Goal: Information Seeking & Learning: Find specific fact

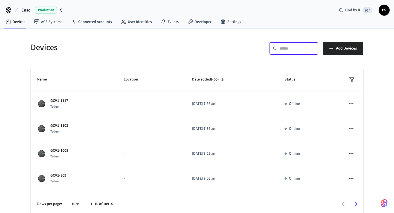
click at [281, 47] on input "text" at bounding box center [297, 48] width 36 height 5
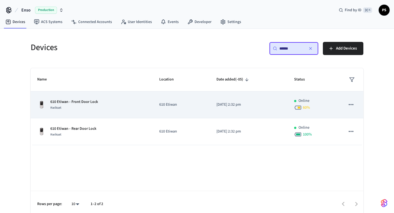
type input "******"
click at [58, 107] on span "Kwikset" at bounding box center [55, 107] width 11 height 5
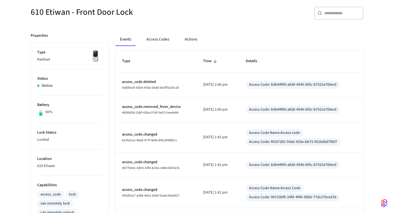
scroll to position [50, 0]
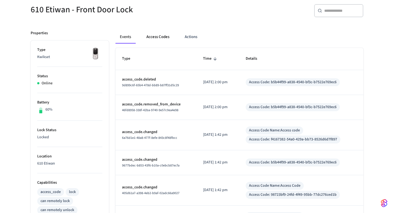
click at [160, 36] on button "Access Codes" at bounding box center [158, 36] width 32 height 13
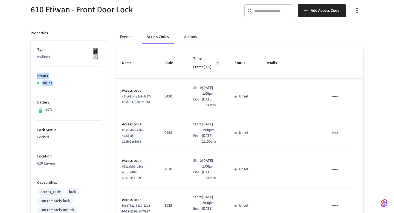
drag, startPoint x: 37, startPoint y: 73, endPoint x: 59, endPoint y: 84, distance: 24.2
click at [59, 84] on li "Status Online" at bounding box center [69, 80] width 65 height 26
drag, startPoint x: 37, startPoint y: 99, endPoint x: 58, endPoint y: 117, distance: 28.5
click at [123, 37] on button "Events" at bounding box center [125, 36] width 20 height 13
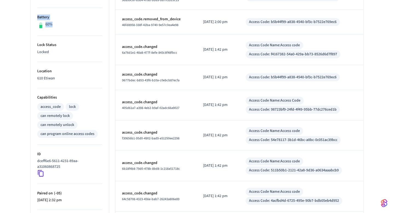
scroll to position [221, 0]
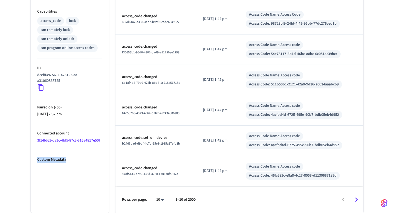
drag, startPoint x: 36, startPoint y: 160, endPoint x: 84, endPoint y: 195, distance: 59.6
click at [84, 196] on ul "Type Kwikset Status Online Battery 60% Lock Status Locked Location 610 Etiwan C…" at bounding box center [70, 40] width 78 height 343
click at [84, 195] on ul "Type Kwikset Status Online Battery 60% Lock Status Locked Location 610 Etiwan C…" at bounding box center [70, 40] width 78 height 343
drag, startPoint x: 37, startPoint y: 74, endPoint x: 71, endPoint y: 84, distance: 35.5
click at [71, 84] on ul "Type Kwikset Status Online Battery 60% Lock Status Locked Location 610 Etiwan C…" at bounding box center [70, 40] width 78 height 343
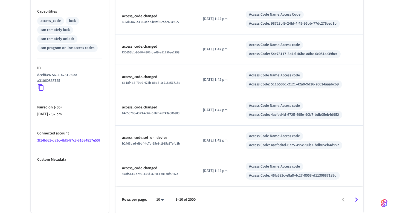
click at [65, 141] on link "3f14fd61-d83c-4bf5-87c8-81684817e50f" at bounding box center [68, 140] width 63 height 5
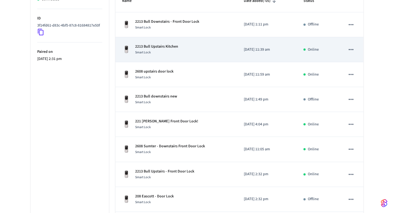
scroll to position [188, 0]
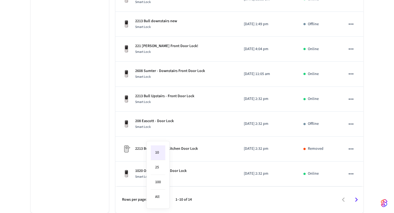
click at [166, 199] on body "Enso Production Find by ID ⌘ K PS Devices ACS Systems Connected Accounts User I…" at bounding box center [197, 13] width 394 height 400
click at [159, 195] on li "All" at bounding box center [158, 197] width 15 height 15
type input "**"
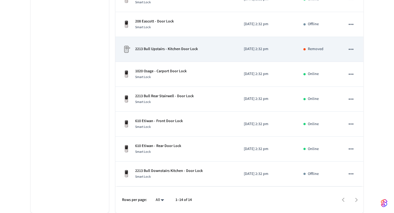
scroll to position [0, 0]
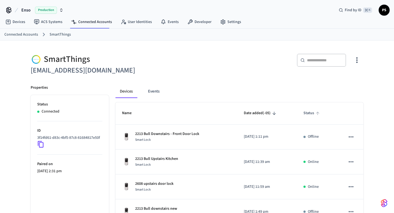
click at [310, 114] on span "Status" at bounding box center [312, 113] width 18 height 8
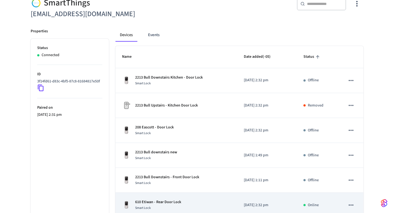
scroll to position [56, 0]
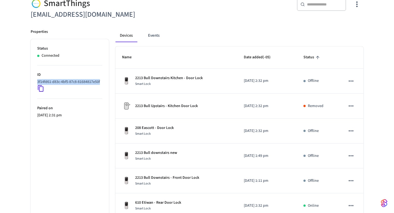
drag, startPoint x: 62, startPoint y: 86, endPoint x: 28, endPoint y: 82, distance: 34.2
copy p "3f14fd61-d83c-4bf5-87c8-81684817e50f"
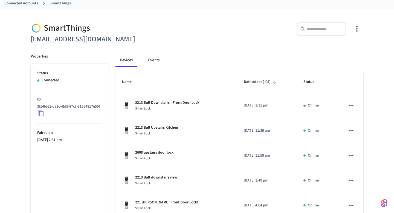
scroll to position [25, 0]
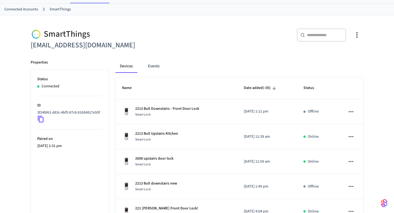
drag, startPoint x: 137, startPoint y: 49, endPoint x: 37, endPoint y: 23, distance: 103.5
click at [25, 25] on div "SmartThings [EMAIL_ADDRESS][DOMAIN_NAME]" at bounding box center [109, 36] width 170 height 29
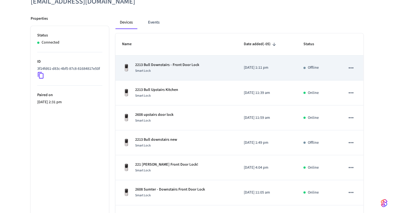
scroll to position [71, 0]
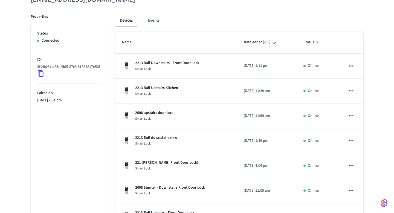
click at [307, 42] on span "Status" at bounding box center [312, 42] width 18 height 8
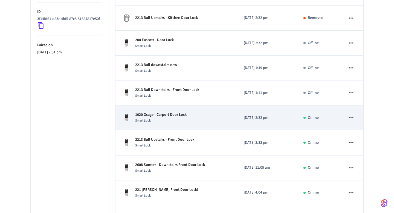
scroll to position [188, 0]
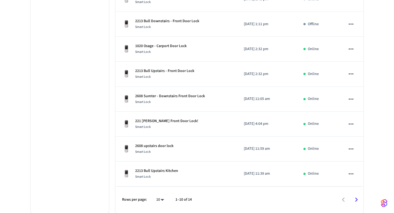
click at [162, 202] on body "Enso Production Find by ID ⌘ K PS Devices ACS Systems Connected Accounts User I…" at bounding box center [197, 13] width 394 height 400
click at [157, 195] on li "All" at bounding box center [158, 197] width 15 height 15
type input "**"
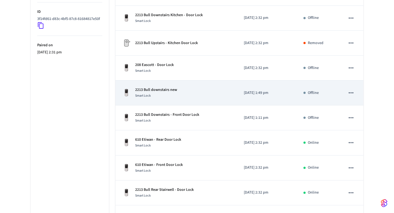
scroll to position [75, 0]
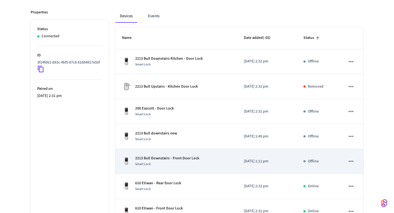
click at [183, 158] on p "2213 Bull Downstairs - Front Door Lock" at bounding box center [167, 158] width 64 height 6
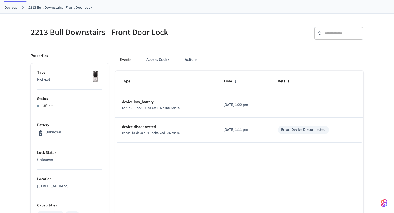
scroll to position [29, 0]
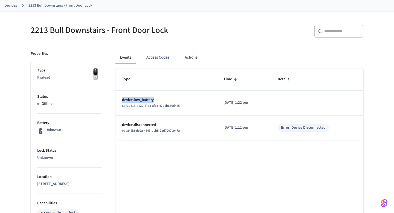
drag, startPoint x: 121, startPoint y: 100, endPoint x: 167, endPoint y: 100, distance: 45.7
click at [167, 100] on td "device.low_battery 6c71d513-be29-47c8-afe3-47b4b866d425" at bounding box center [166, 103] width 102 height 25
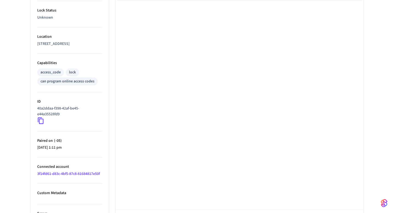
scroll to position [192, 0]
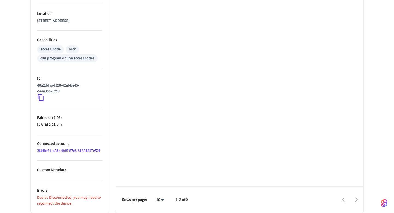
click at [73, 212] on ul "Type Kwikset Status Offline Battery Unknown Lock Status Unknown Location 2213 B…" at bounding box center [70, 55] width 78 height 315
drag, startPoint x: 36, startPoint y: 190, endPoint x: 87, endPoint y: 206, distance: 52.6
click at [87, 206] on ul "Type Kwikset Status Offline Battery Unknown Lock Status Unknown Location 2213 B…" at bounding box center [70, 55] width 78 height 315
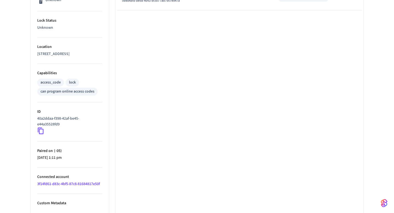
scroll to position [51, 0]
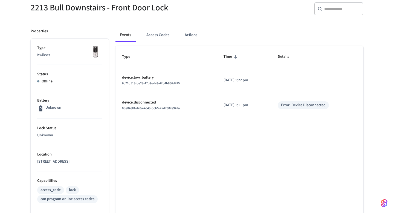
scroll to position [75, 0]
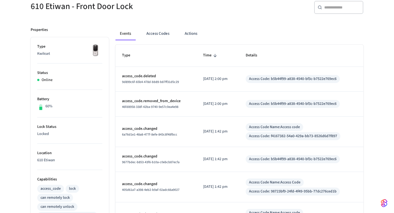
scroll to position [152, 0]
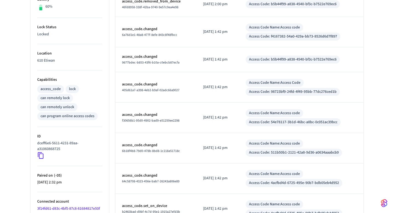
click at [56, 207] on link "3f14fd61-d83c-4bf5-87c8-81684817e50f" at bounding box center [68, 208] width 63 height 5
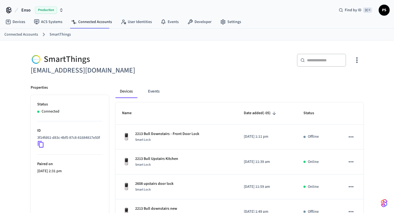
click at [86, 72] on h6 "[EMAIL_ADDRESS][DOMAIN_NAME]" at bounding box center [112, 70] width 163 height 11
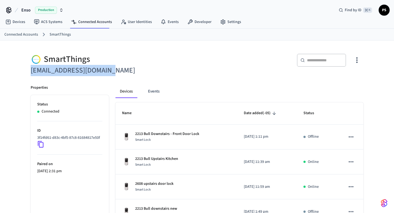
click at [86, 72] on h6 "[EMAIL_ADDRESS][DOMAIN_NAME]" at bounding box center [112, 70] width 163 height 11
copy div "[EMAIL_ADDRESS][DOMAIN_NAME]"
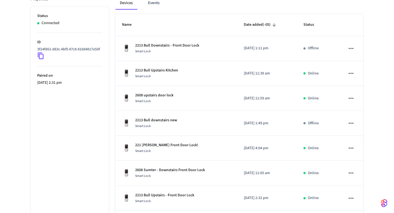
scroll to position [103, 0]
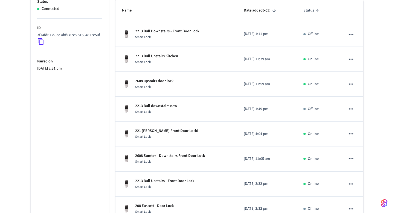
click at [312, 11] on span "Status" at bounding box center [312, 10] width 18 height 8
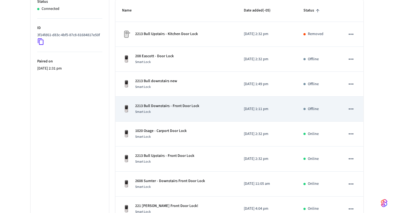
scroll to position [188, 0]
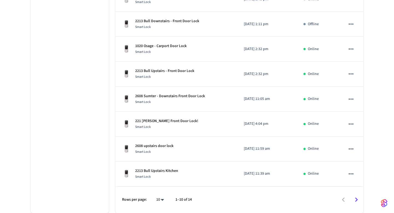
click at [158, 197] on body "Enso Production Find by ID ⌘ K PS Devices ACS Systems Connected Accounts User I…" at bounding box center [197, 13] width 394 height 400
click at [165, 192] on div "10 25 100 All" at bounding box center [157, 175] width 23 height 68
click at [160, 197] on li "All" at bounding box center [158, 197] width 15 height 15
type input "**"
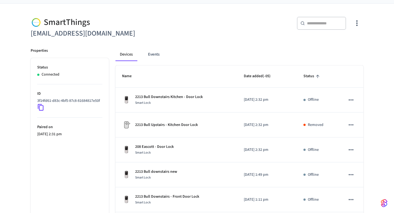
scroll to position [91, 0]
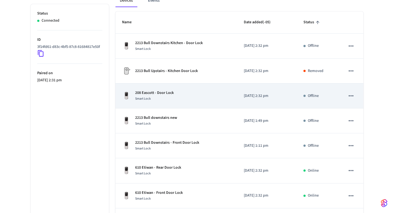
click at [159, 98] on div "Smart Lock" at bounding box center [154, 99] width 39 height 6
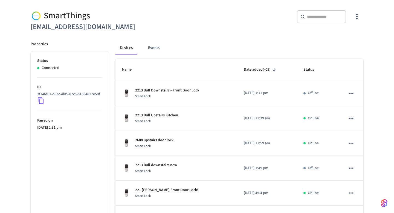
scroll to position [37, 0]
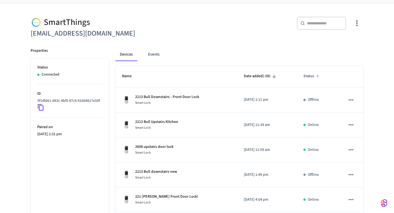
click at [310, 80] on span "Status" at bounding box center [312, 76] width 18 height 8
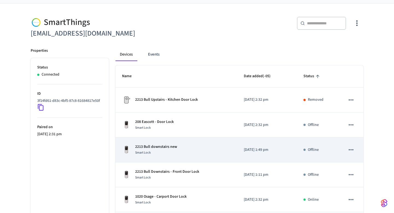
scroll to position [188, 0]
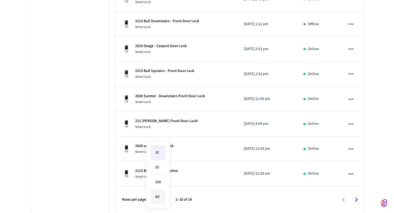
click at [161, 198] on body "Enso Production Find by ID ⌘ K PS Devices ACS Systems Connected Accounts User I…" at bounding box center [197, 13] width 394 height 400
click at [160, 193] on li "All" at bounding box center [158, 197] width 15 height 15
type input "**"
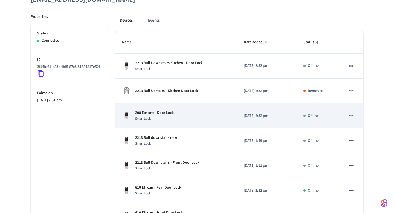
scroll to position [89, 0]
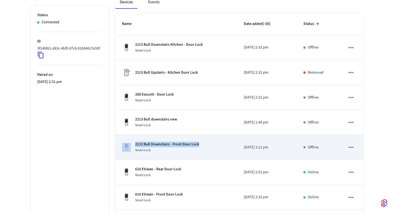
copy div "2213 Bull Downstairs - Front Door Lock"
drag, startPoint x: 200, startPoint y: 145, endPoint x: 128, endPoint y: 145, distance: 71.4
click at [128, 145] on div "2213 Bull Downstairs - Front Door Lock Smart Lock" at bounding box center [176, 146] width 109 height 11
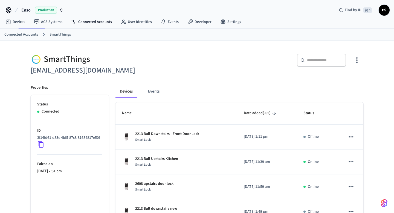
scroll to position [89, 0]
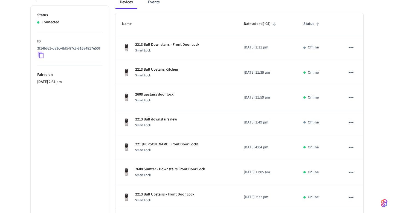
click at [309, 25] on span "Status" at bounding box center [312, 24] width 18 height 8
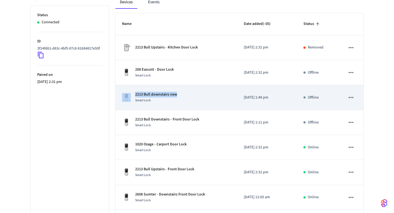
copy div "2213 Bull downstairs new"
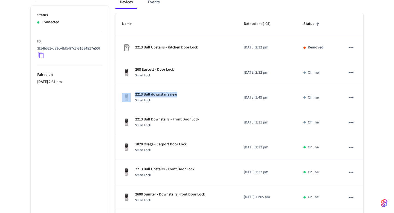
drag, startPoint x: 181, startPoint y: 94, endPoint x: 82, endPoint y: 128, distance: 105.7
click at [82, 128] on div "Properties Status Connected ID 3f14fd61-d83c-4bf5-87c8-81684817e50f Paired on […" at bounding box center [193, 150] width 339 height 322
click at [92, 130] on ul "Status Connected ID 3f14fd61-d83c-4bf5-87c8-81684817e50f Paired on [DATE] 2:31 …" at bounding box center [70, 158] width 78 height 305
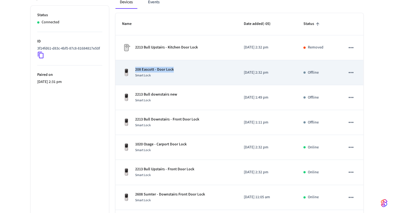
copy p "208 Eascott - Door Lock"
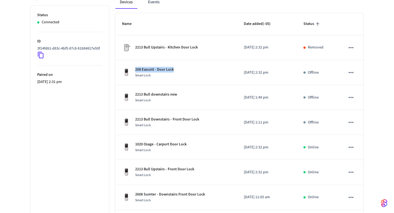
drag, startPoint x: 174, startPoint y: 69, endPoint x: 96, endPoint y: 119, distance: 92.3
click at [96, 118] on div "Properties Status Connected ID 3f14fd61-d83c-4bf5-87c8-81684817e50f Paired on […" at bounding box center [193, 150] width 339 height 322
click at [96, 119] on ul "Status Connected ID 3f14fd61-d83c-4bf5-87c8-81684817e50f Paired on [DATE] 2:31 …" at bounding box center [70, 158] width 78 height 305
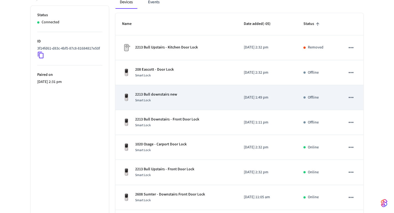
scroll to position [188, 0]
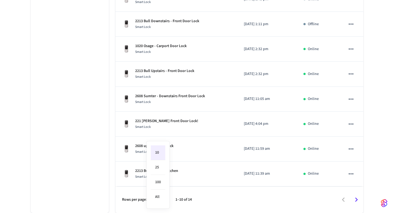
click at [163, 200] on body "Enso Production Find by ID ⌘ K PS Devices ACS Systems Connected Accounts User I…" at bounding box center [197, 13] width 394 height 400
click at [163, 192] on li "All" at bounding box center [158, 197] width 15 height 15
type input "**"
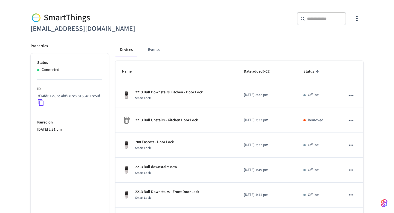
scroll to position [24, 0]
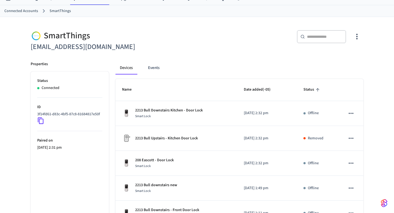
click at [316, 88] on icon "sticky table" at bounding box center [317, 89] width 5 height 5
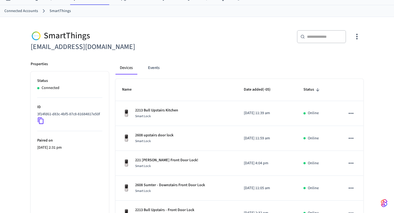
click at [316, 88] on icon "sticky table" at bounding box center [317, 89] width 5 height 5
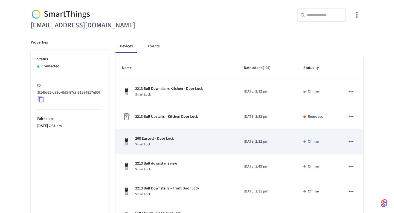
scroll to position [46, 0]
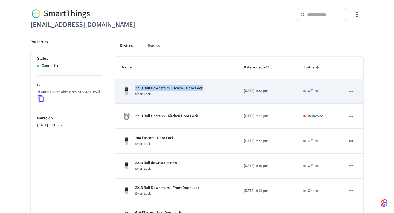
copy p "2213 Bull Downstairs Kitchen - Door Lock"
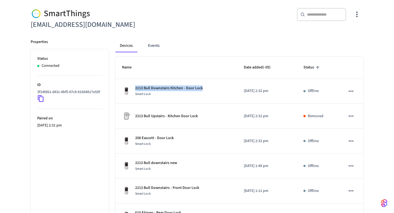
drag, startPoint x: 205, startPoint y: 89, endPoint x: 93, endPoint y: 148, distance: 126.9
